Goal: Task Accomplishment & Management: Manage account settings

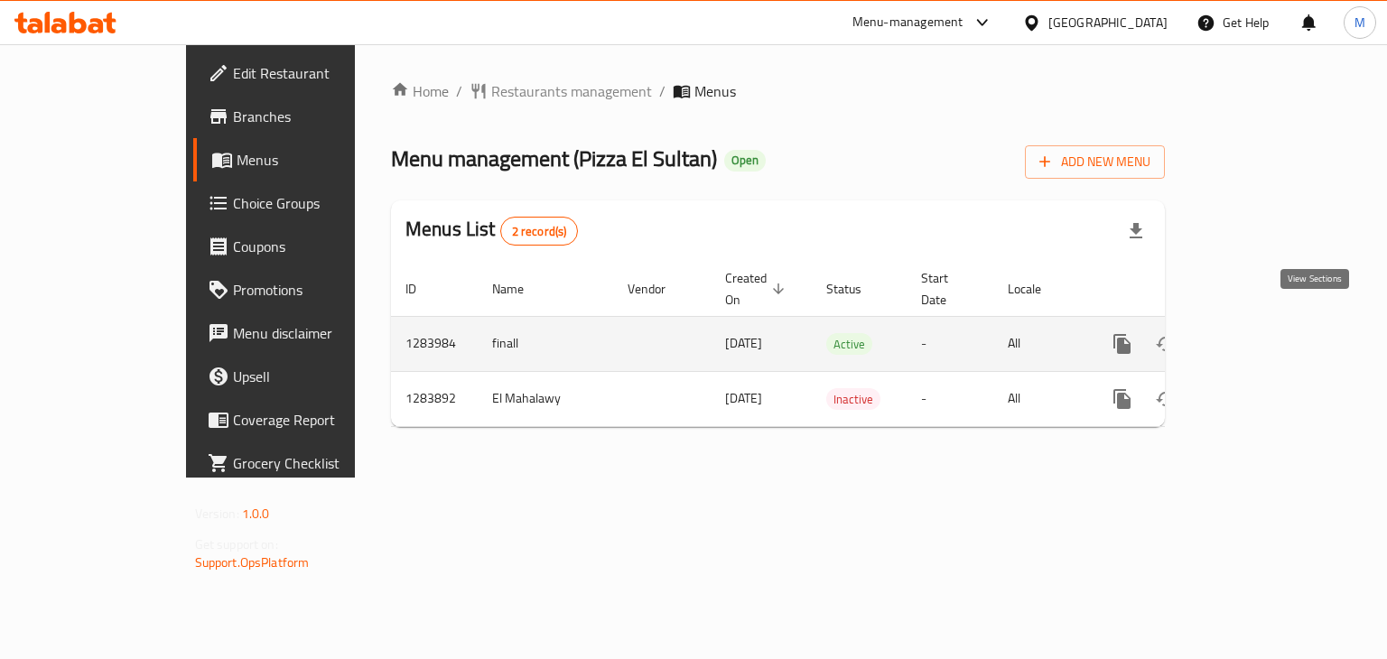
click at [1263, 333] on icon "enhanced table" at bounding box center [1253, 344] width 22 height 22
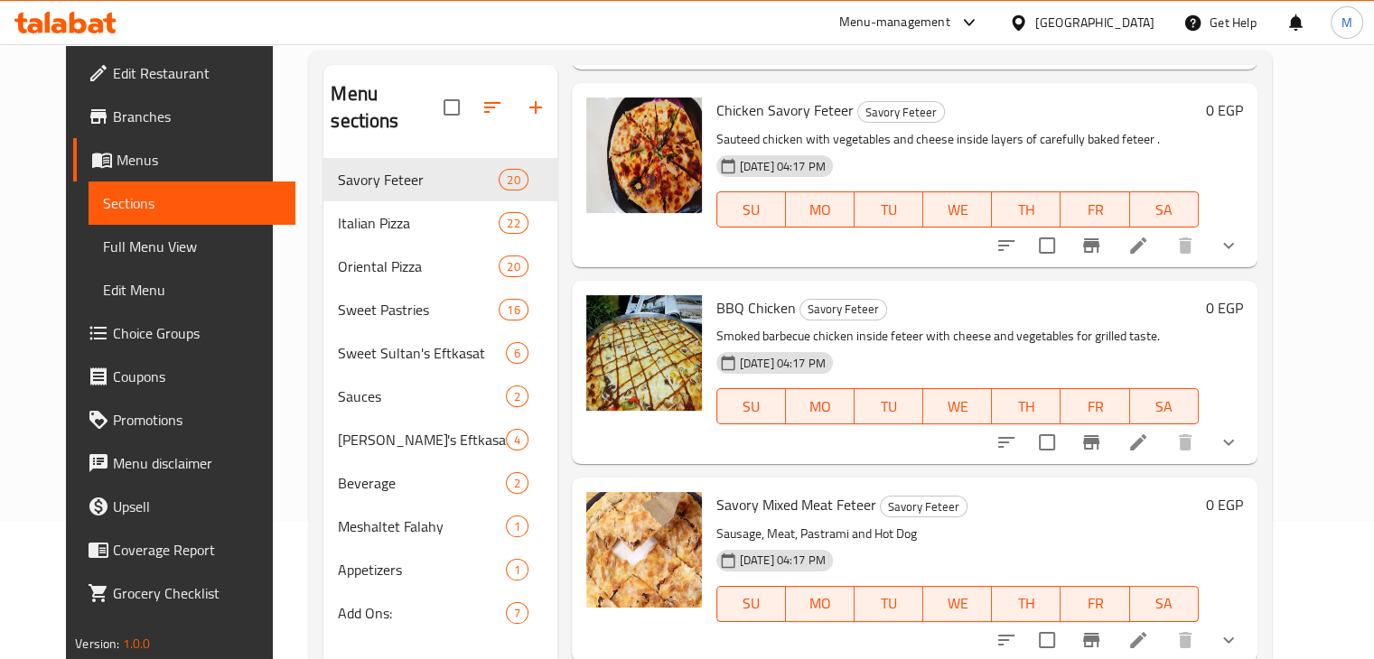
scroll to position [141, 0]
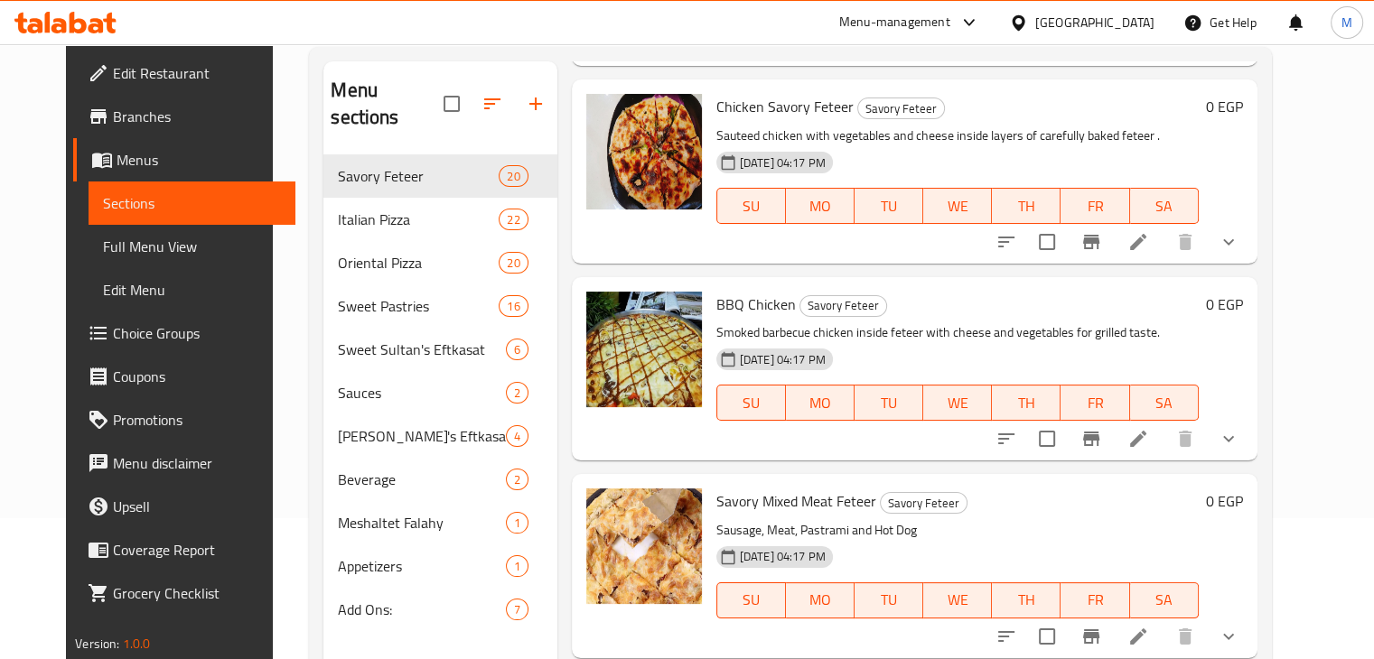
click at [1149, 428] on icon at bounding box center [1138, 439] width 22 height 22
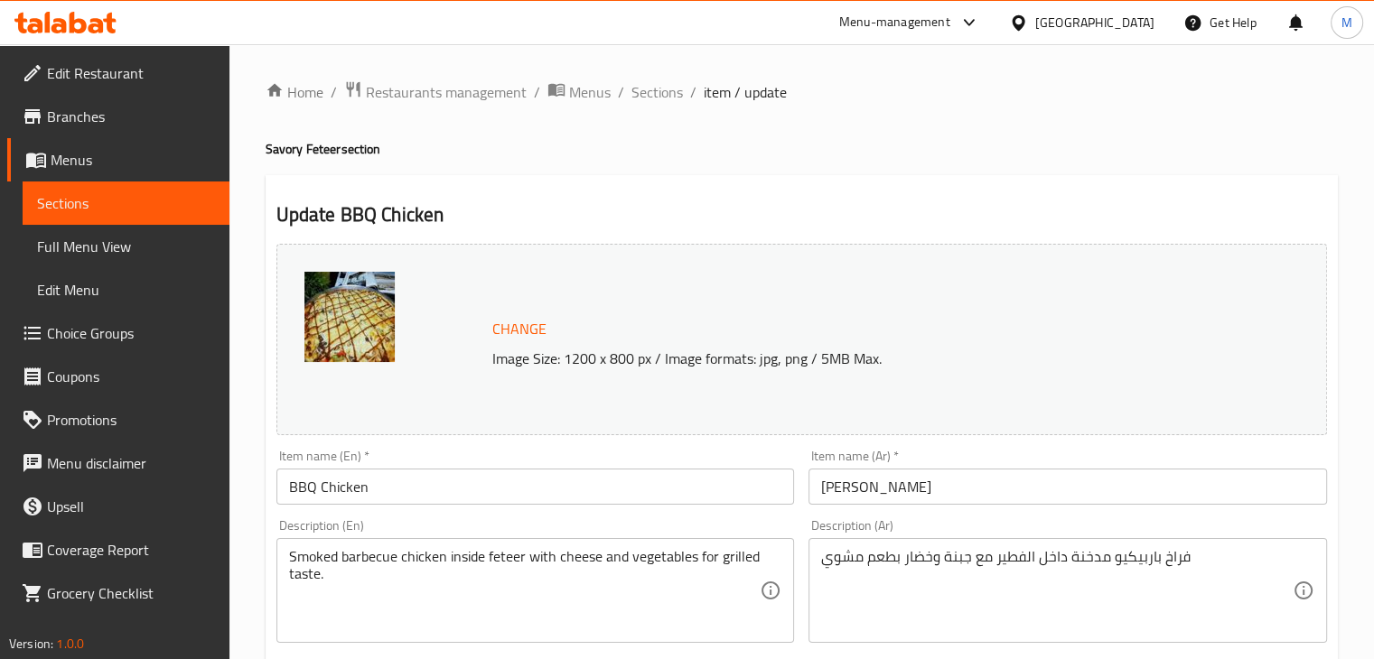
click at [431, 495] on input "BBQ Chicken" at bounding box center [535, 487] width 518 height 36
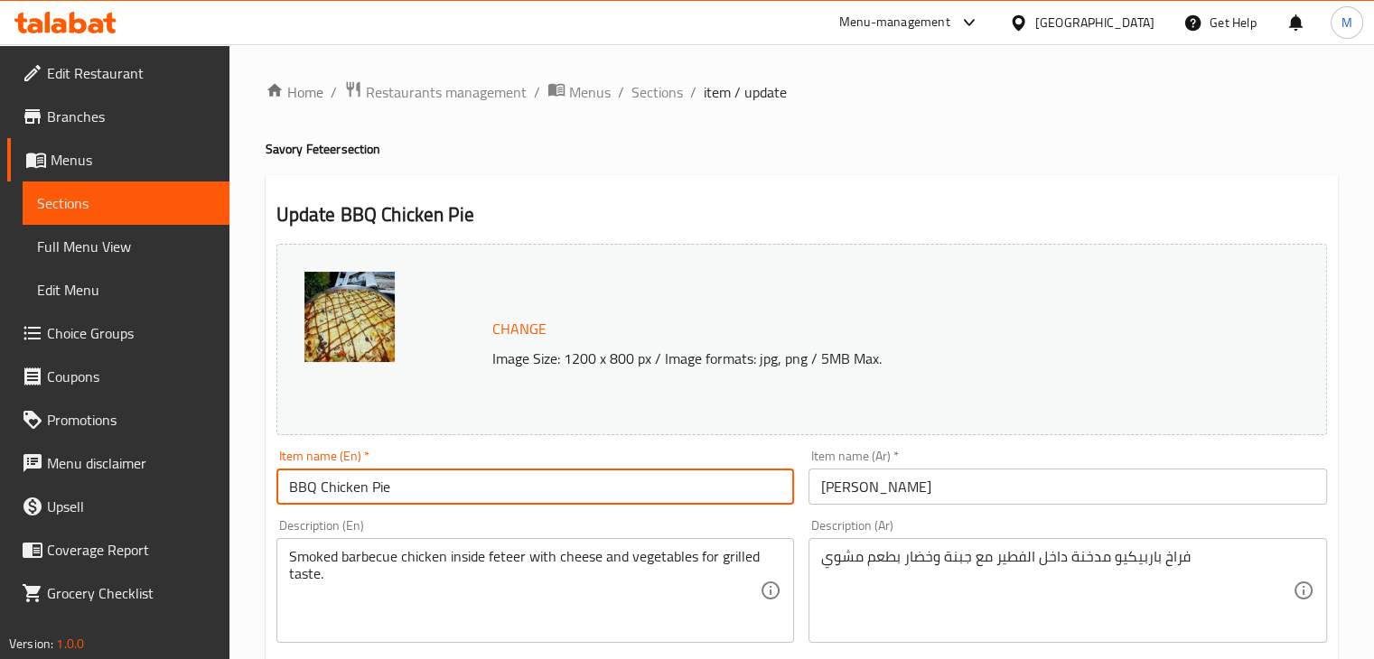
type input "BBQ Chicken Pie"
click at [955, 499] on input "[PERSON_NAME]" at bounding box center [1067, 487] width 518 height 36
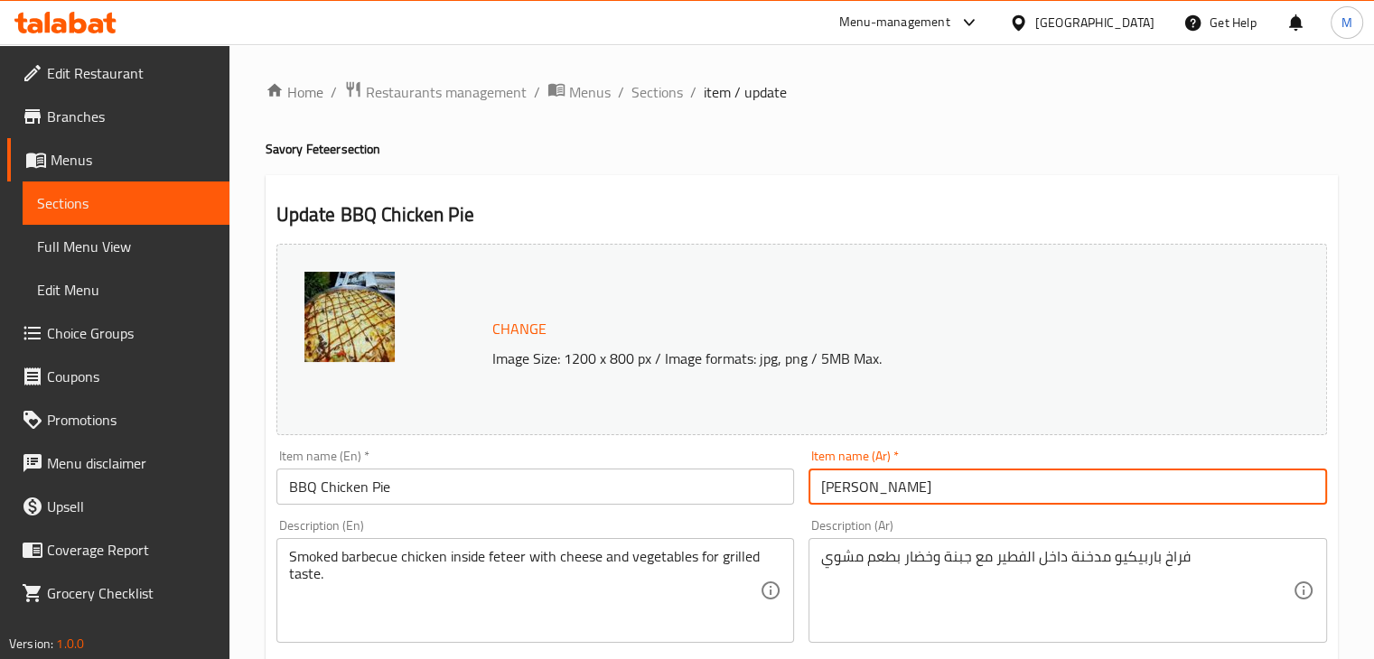
type input "[PERSON_NAME]"
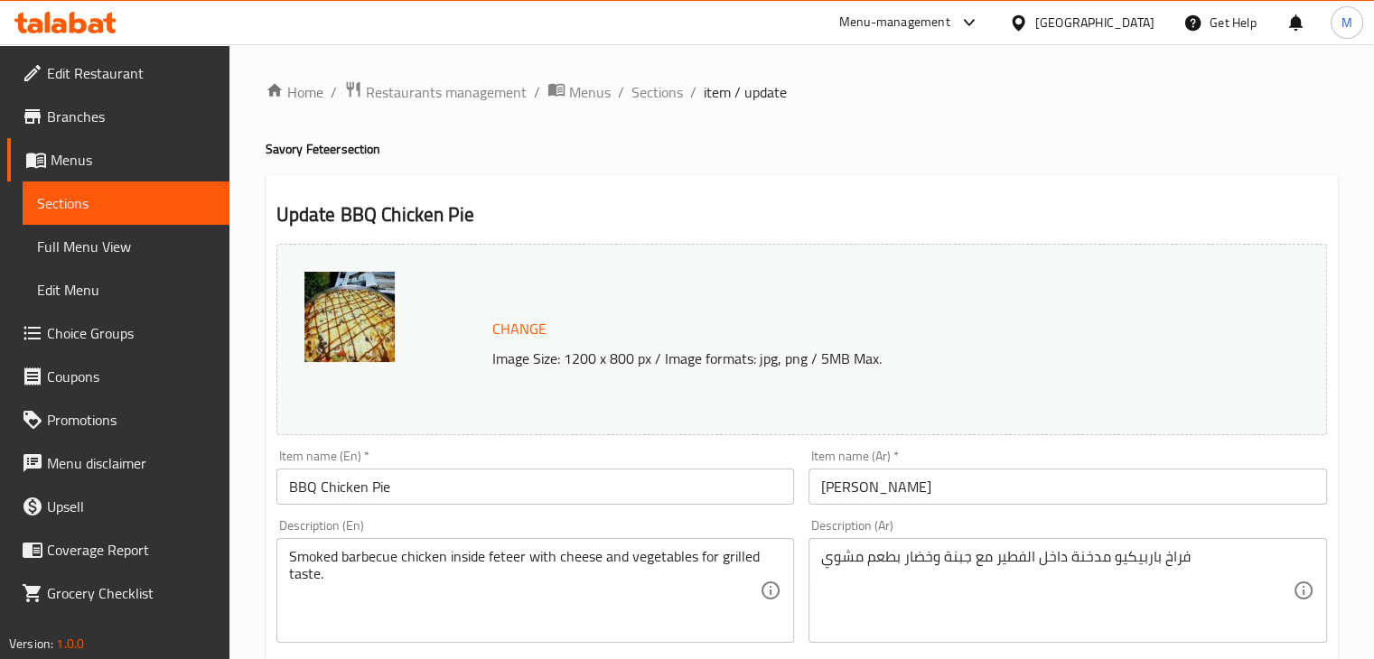
click at [812, 239] on div "Change Image Size: 1200 x 800 px / Image formats: jpg, png / 5MB Max." at bounding box center [801, 340] width 1065 height 206
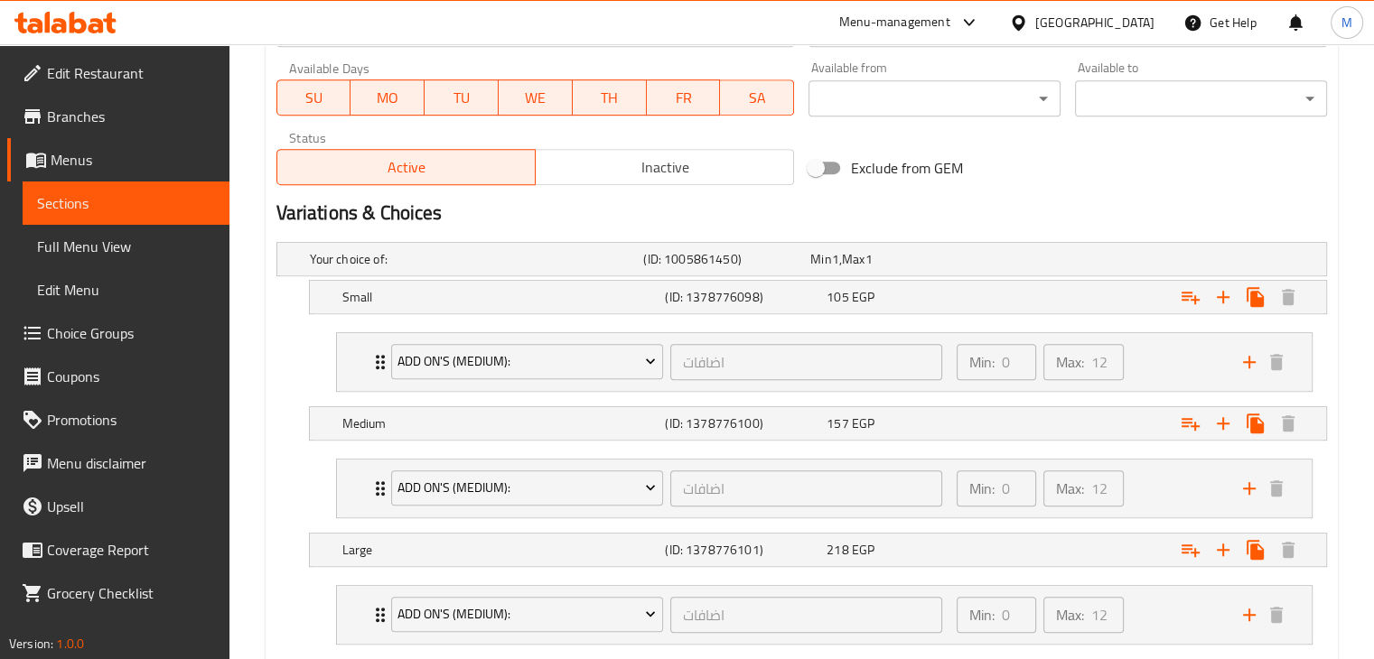
scroll to position [956, 0]
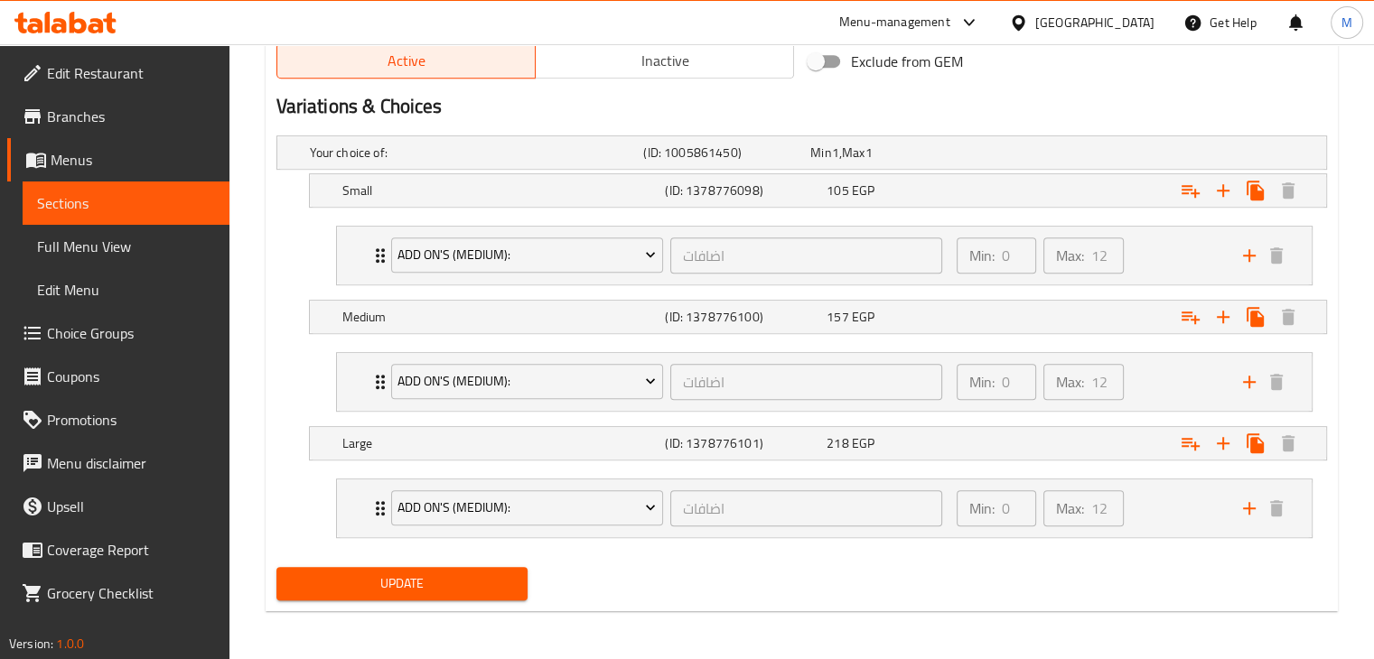
click at [460, 591] on span "Update" at bounding box center [402, 584] width 223 height 23
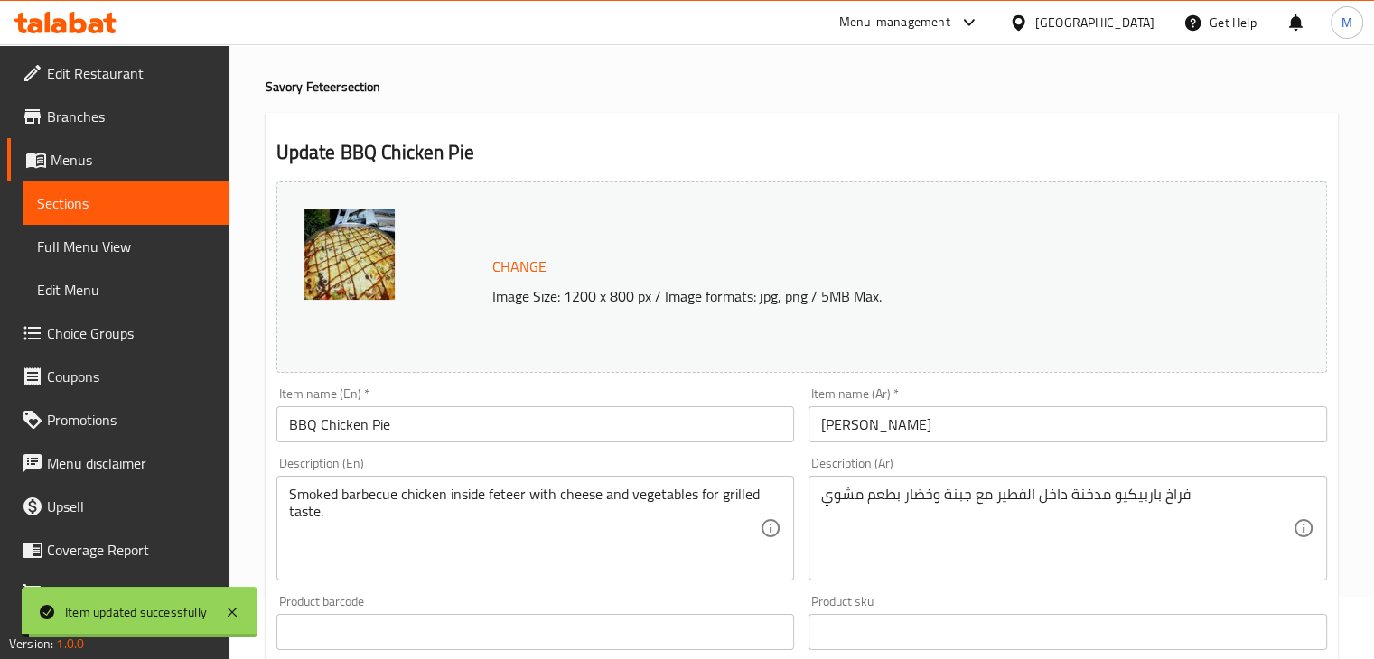
scroll to position [0, 0]
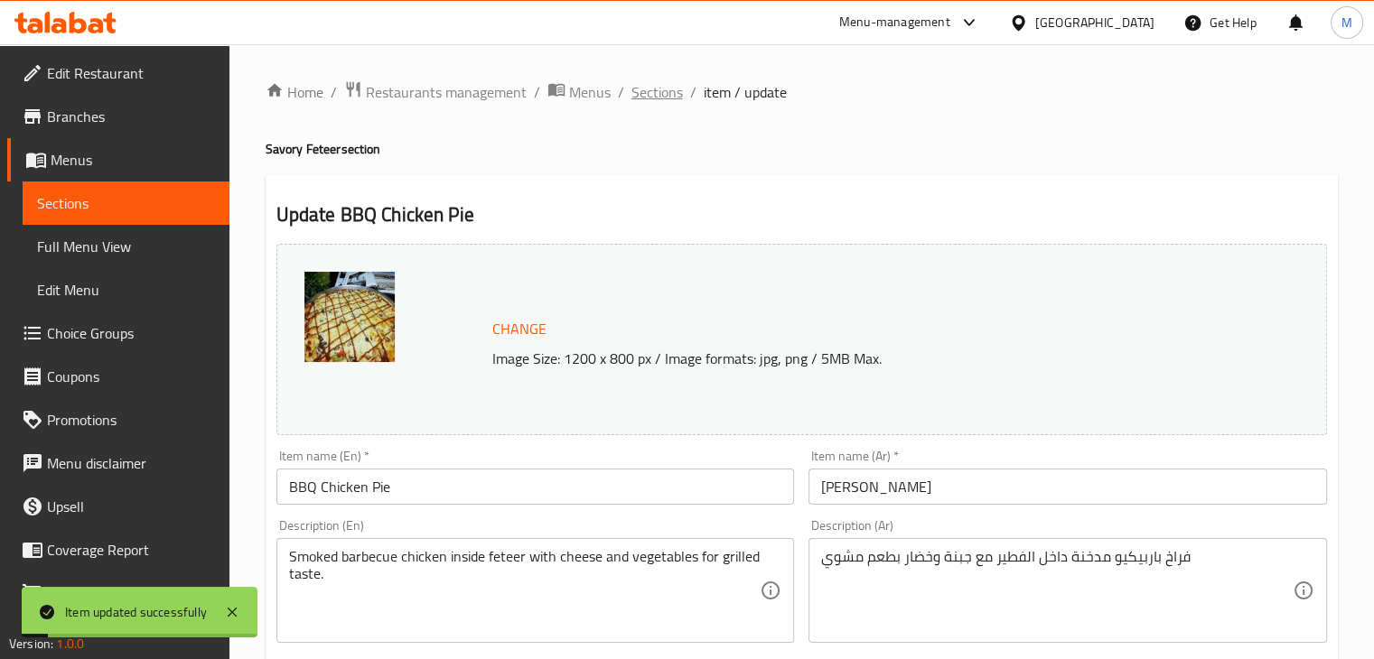
click at [651, 95] on span "Sections" at bounding box center [656, 92] width 51 height 22
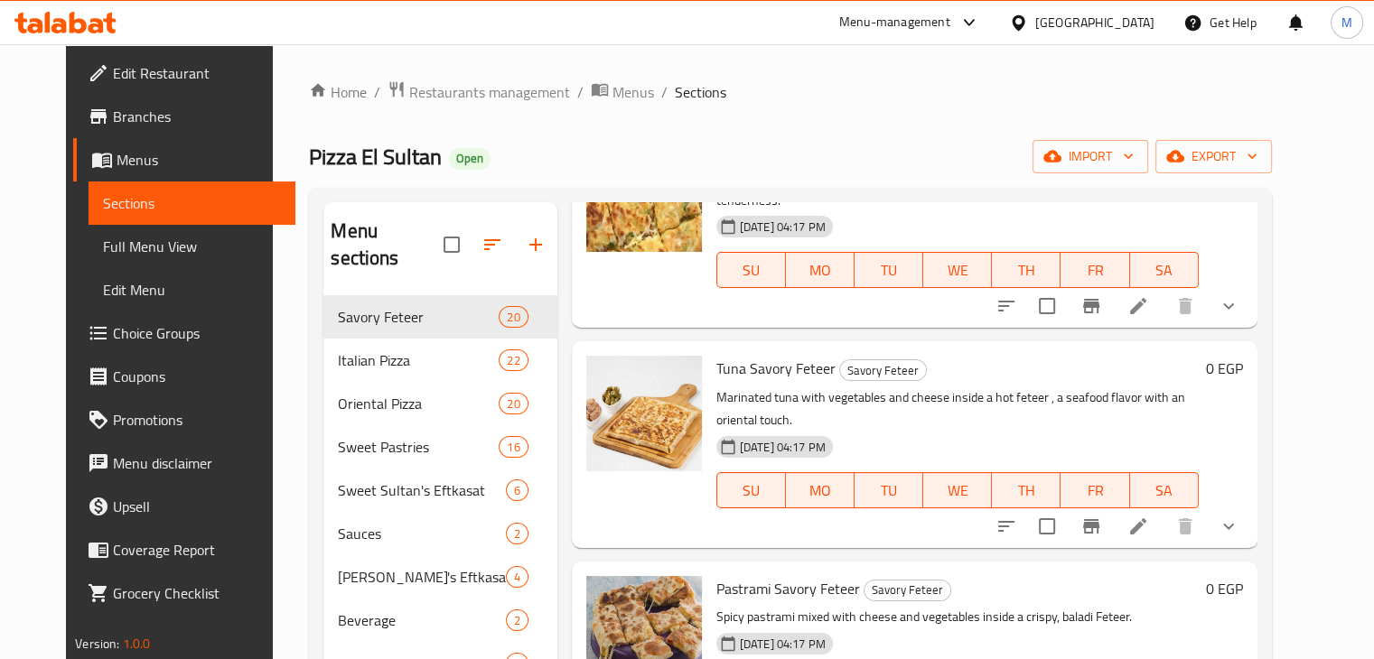
scroll to position [2771, 0]
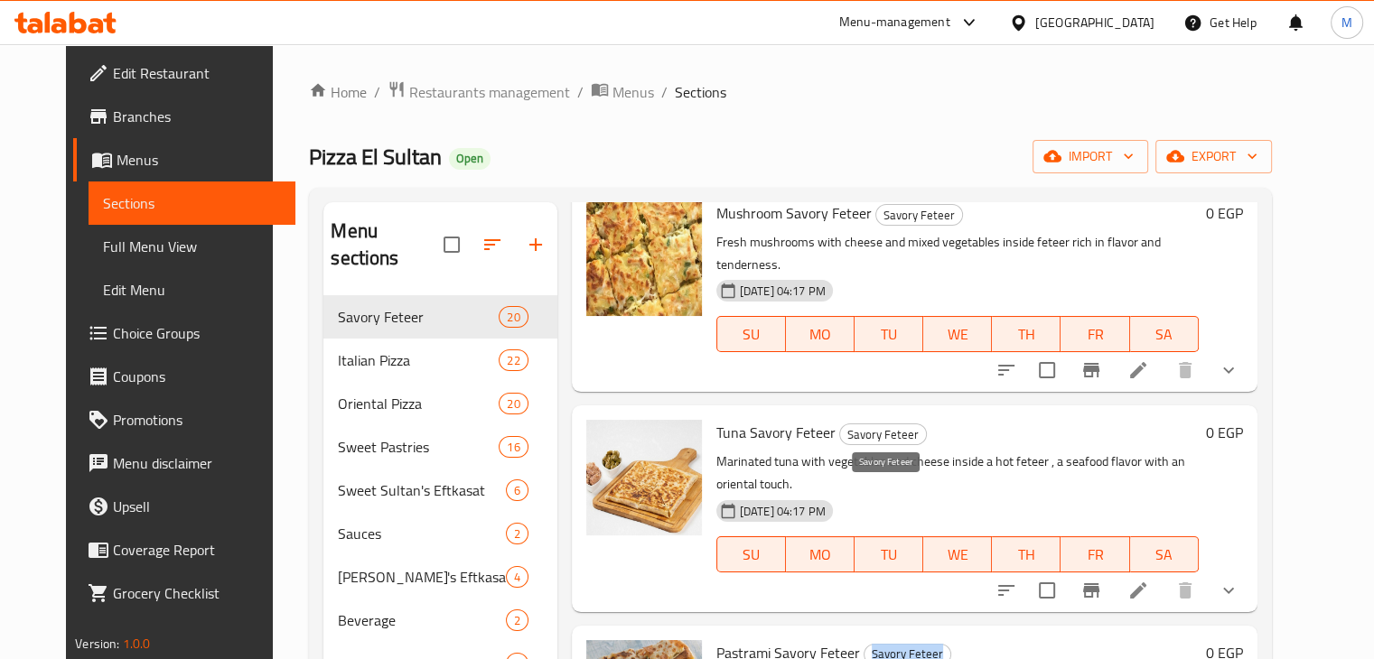
drag, startPoint x: 936, startPoint y: 495, endPoint x: 849, endPoint y: 490, distance: 86.8
click at [849, 640] on h6 "Pastrami Savory Feteer Savory Feteer" at bounding box center [957, 652] width 482 height 25
click at [864, 644] on span "Savory Feteer" at bounding box center [907, 654] width 86 height 21
drag, startPoint x: 849, startPoint y: 490, endPoint x: 690, endPoint y: 493, distance: 159.0
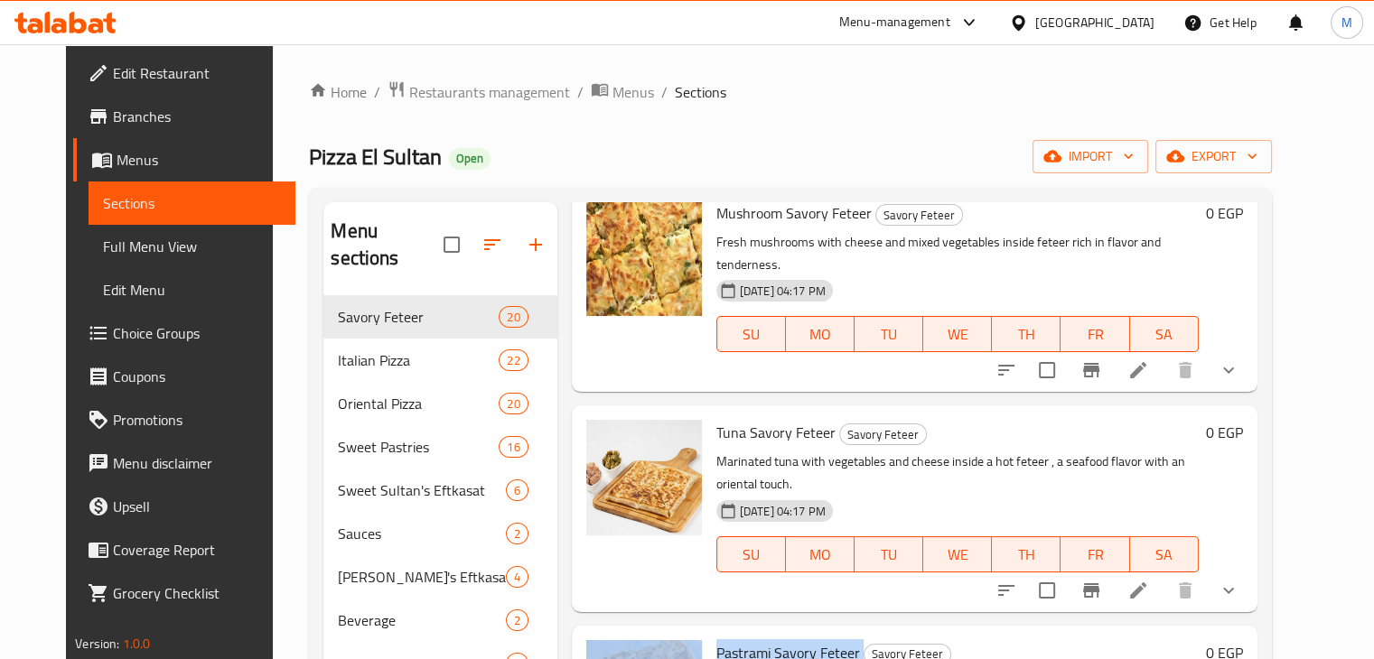
drag, startPoint x: 701, startPoint y: 526, endPoint x: 807, endPoint y: 523, distance: 105.7
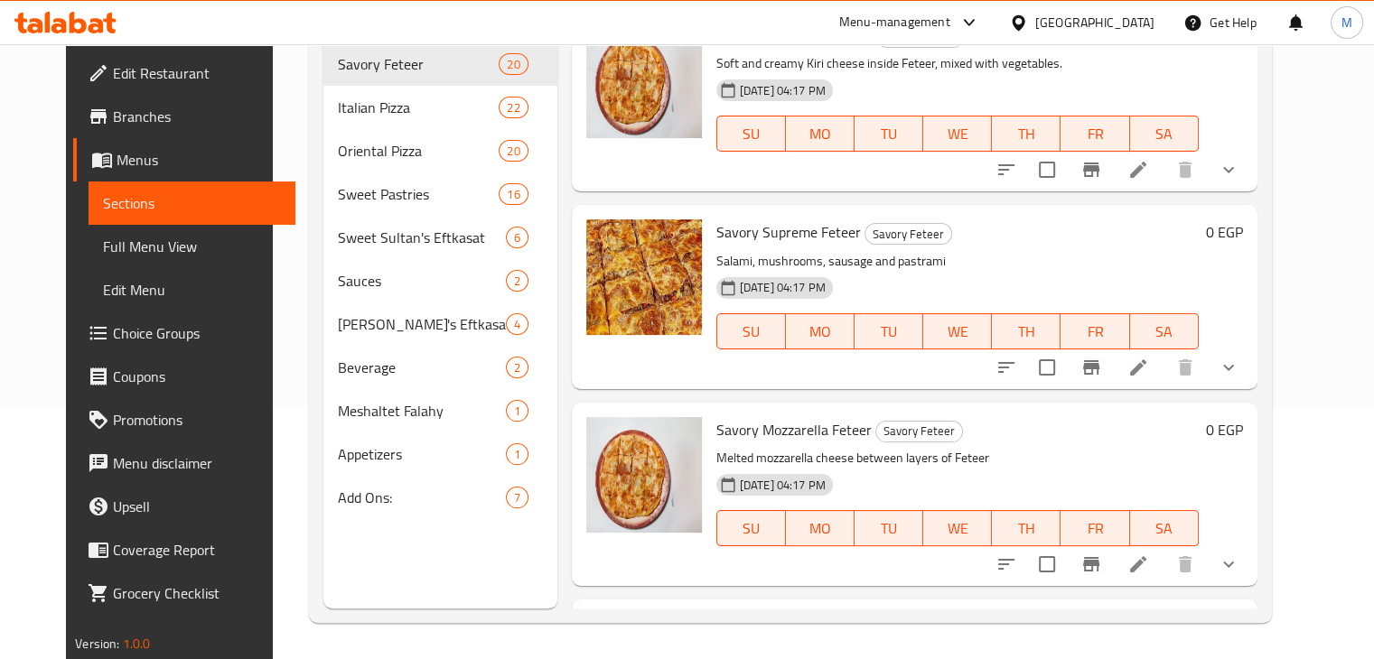
scroll to position [0, 0]
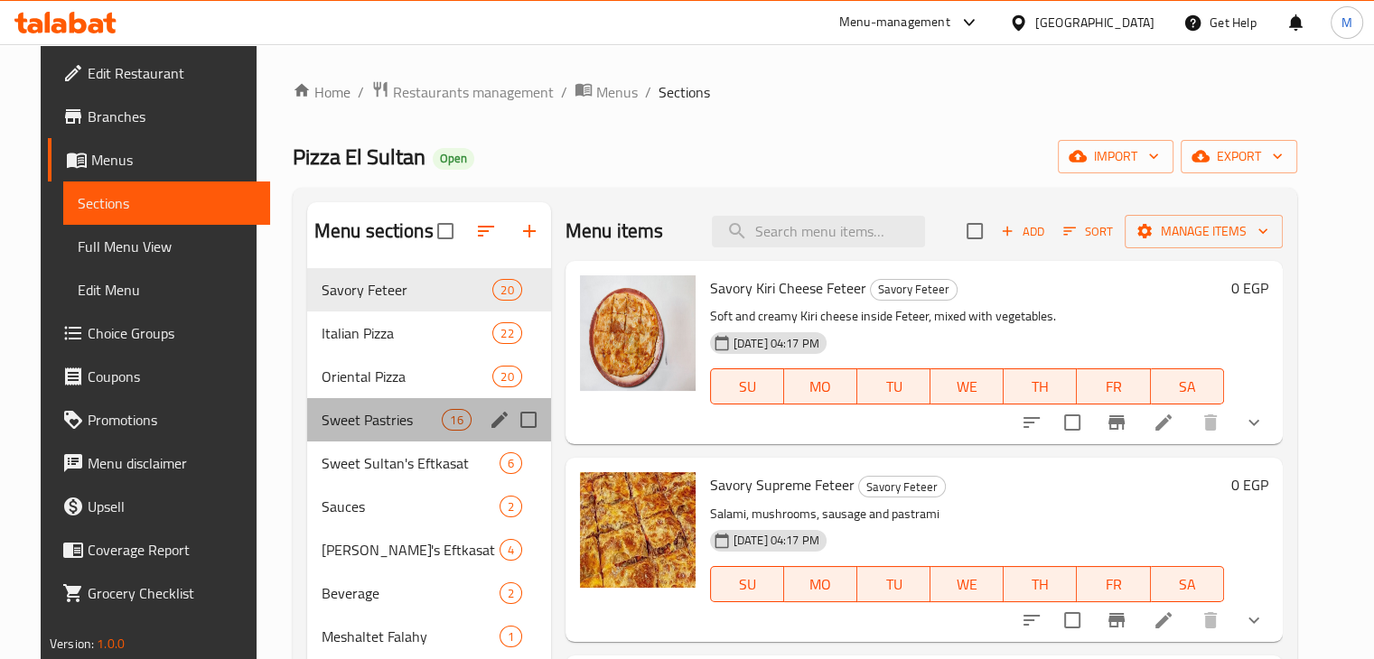
click at [359, 432] on div "Sweet Pastries 16" at bounding box center [429, 419] width 244 height 43
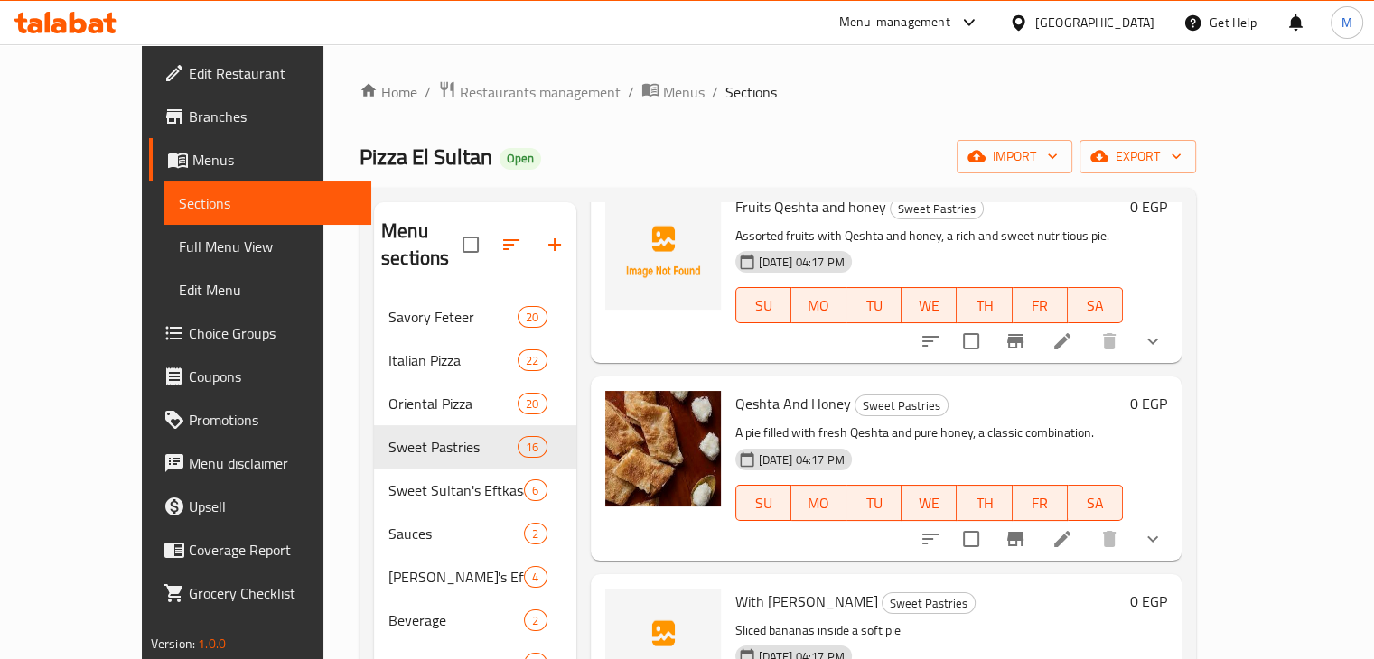
scroll to position [2348, 0]
